Goal: Task Accomplishment & Management: Complete application form

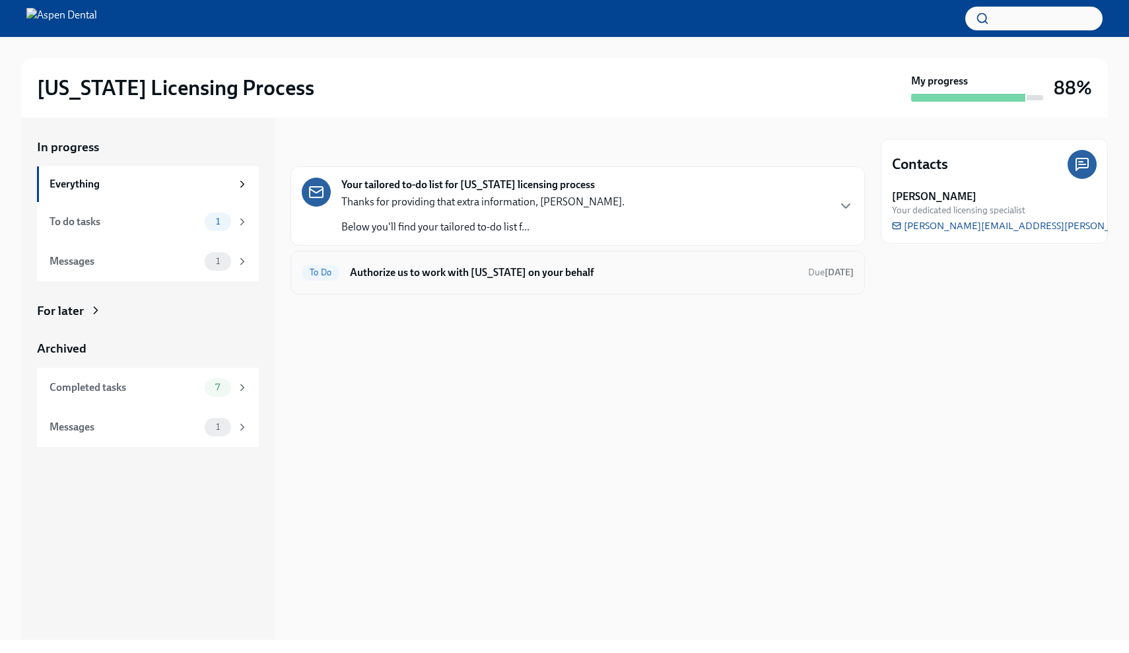
click at [657, 267] on h6 "Authorize us to work with [US_STATE] on your behalf" at bounding box center [574, 272] width 448 height 15
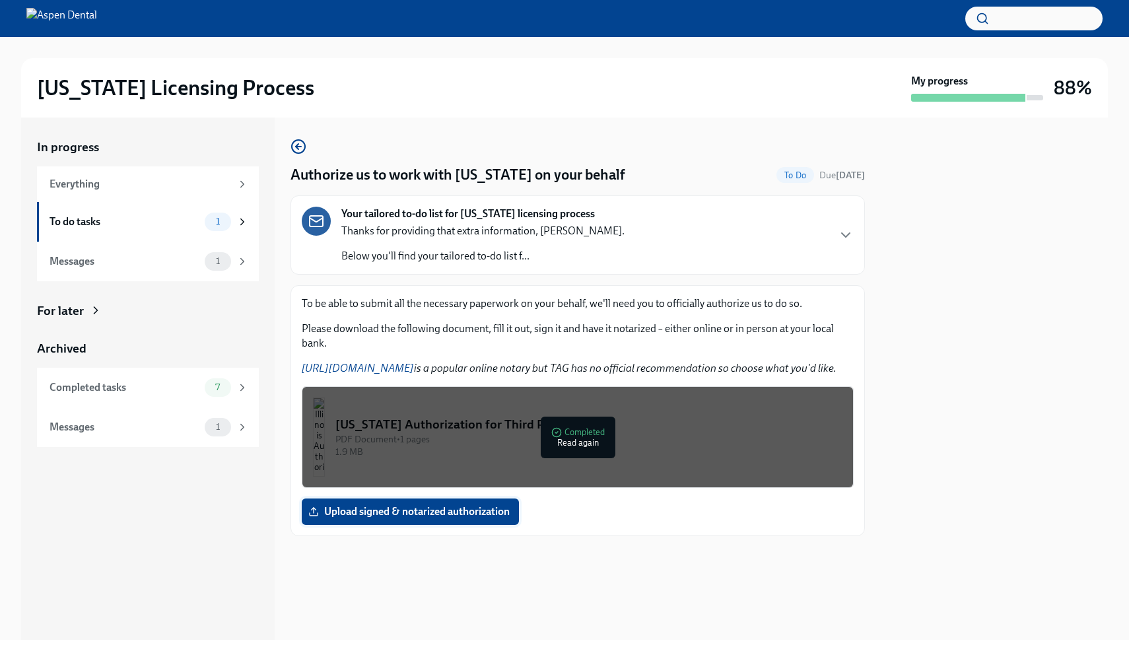
click at [455, 506] on span "Upload signed & notarized authorization" at bounding box center [410, 511] width 199 height 13
click at [0, 0] on input "Upload signed & notarized authorization" at bounding box center [0, 0] width 0 height 0
click at [425, 508] on span "Upload signed & notarized authorization" at bounding box center [410, 511] width 199 height 13
click at [0, 0] on input "Upload signed & notarized authorization" at bounding box center [0, 0] width 0 height 0
click at [491, 506] on span "Upload signed & notarized authorization" at bounding box center [410, 511] width 199 height 13
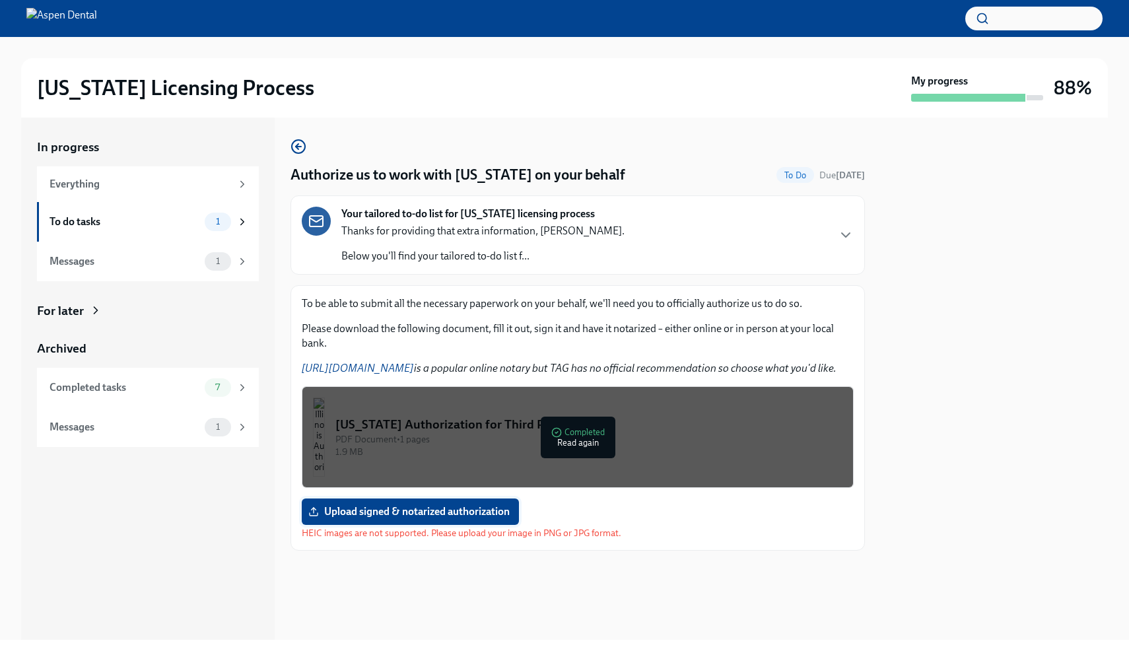
click at [0, 0] on input "Upload signed & notarized authorization" at bounding box center [0, 0] width 0 height 0
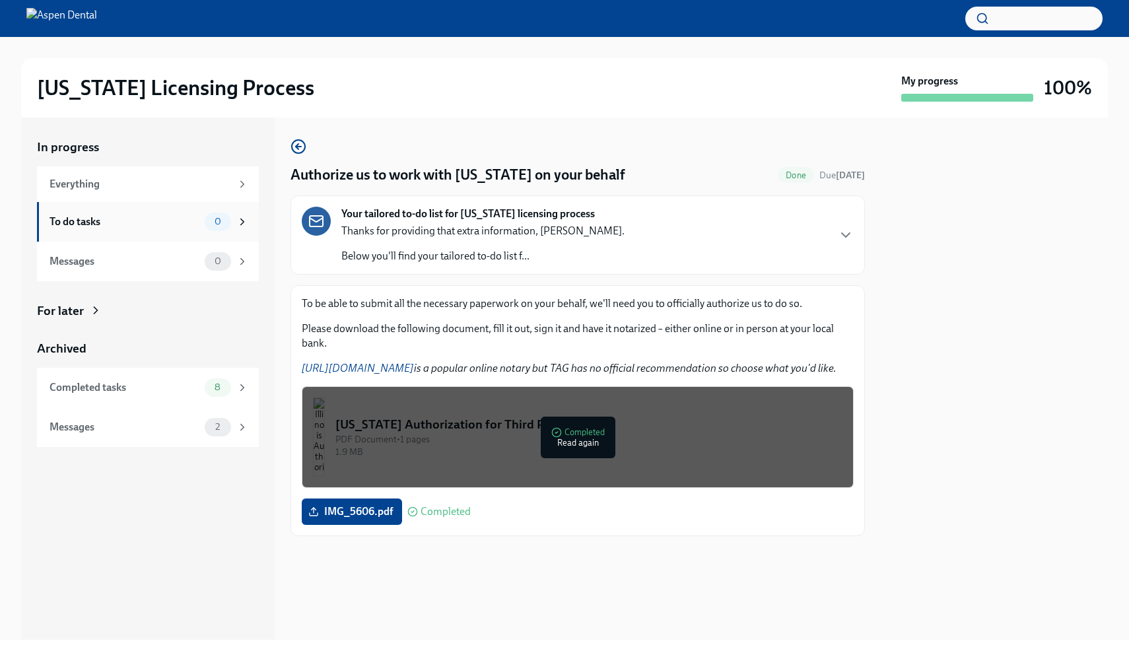
click at [187, 208] on div "To do tasks 0" at bounding box center [148, 222] width 222 height 40
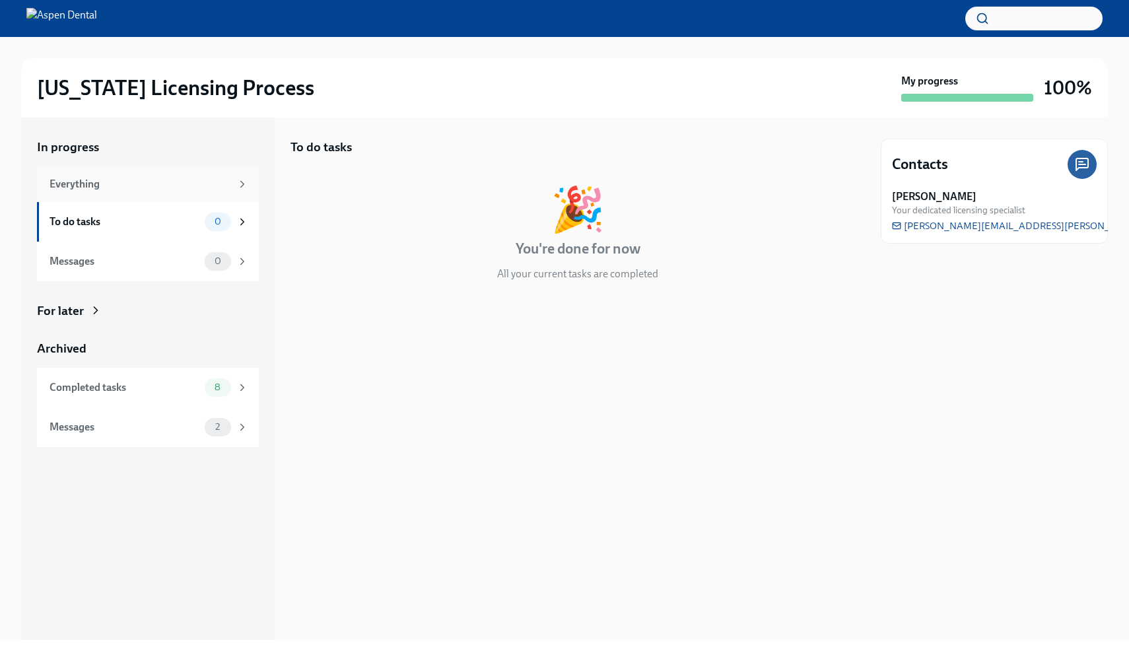
click at [219, 191] on div "Everything" at bounding box center [148, 184] width 222 height 36
click at [239, 232] on div "To do tasks 0" at bounding box center [148, 222] width 222 height 40
click at [242, 263] on icon at bounding box center [242, 261] width 3 height 6
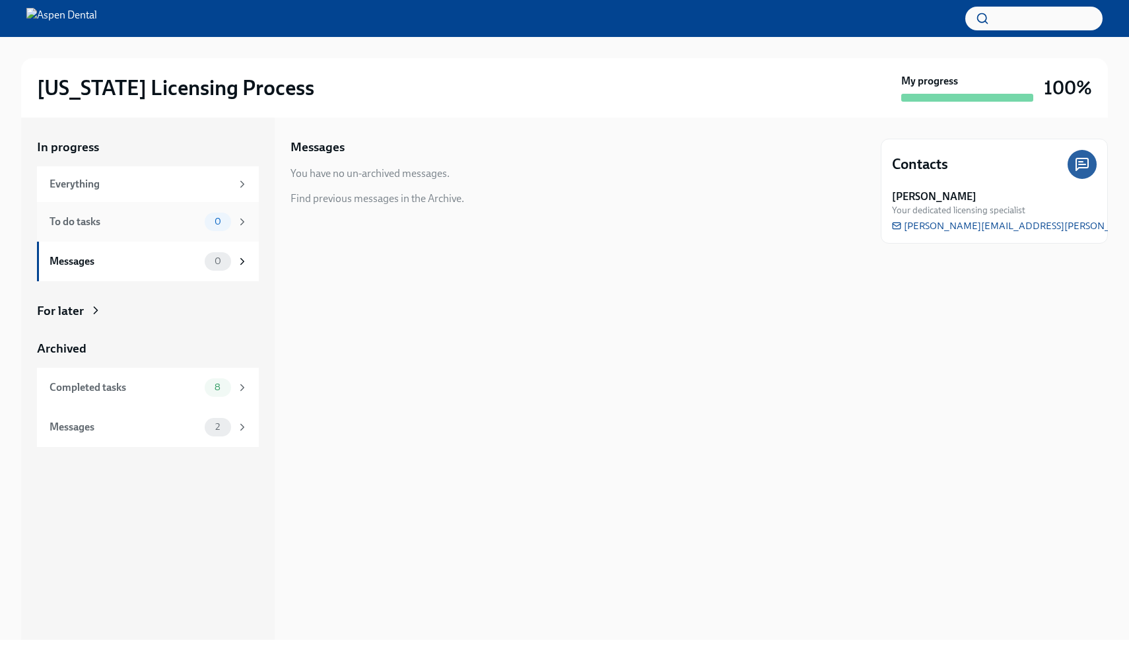
click at [243, 234] on div "To do tasks 0" at bounding box center [148, 222] width 222 height 40
